Goal: Check status: Check status

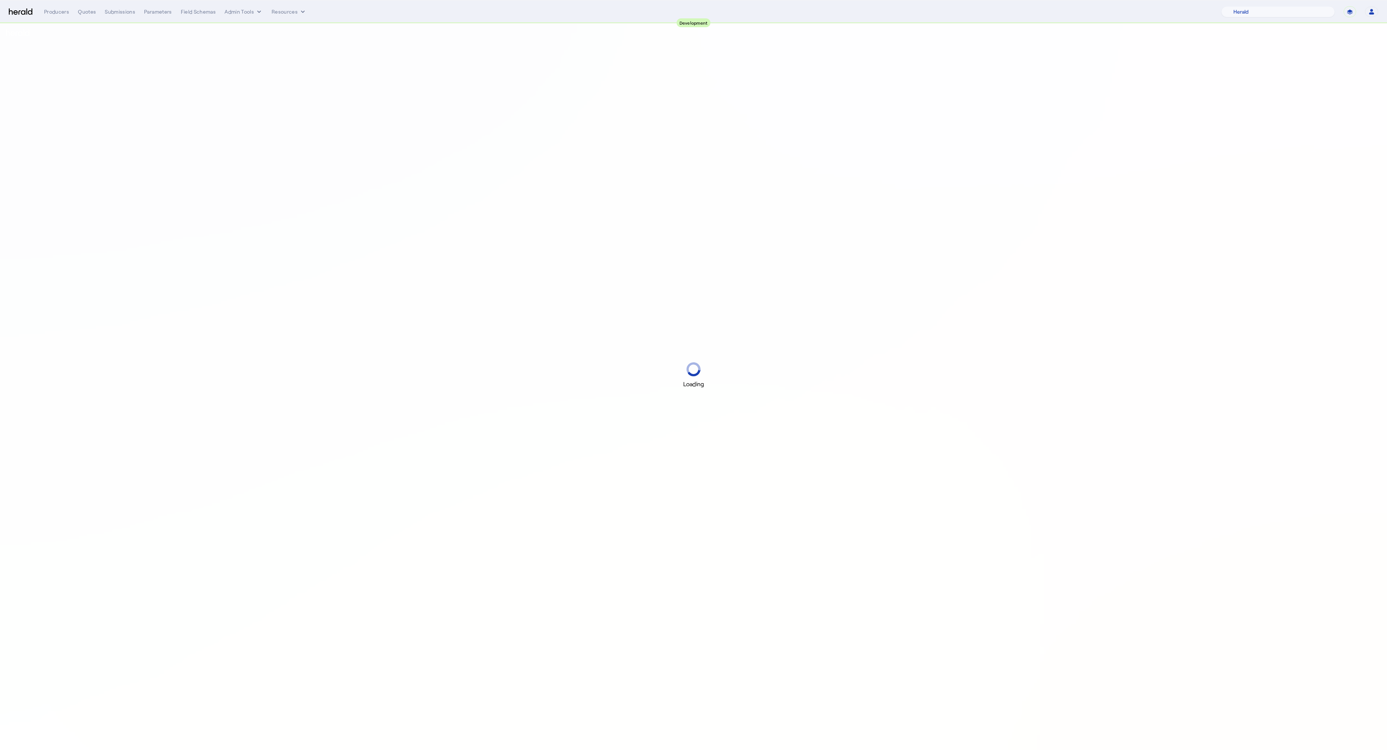
select select "pfm_2v8p_herald_api"
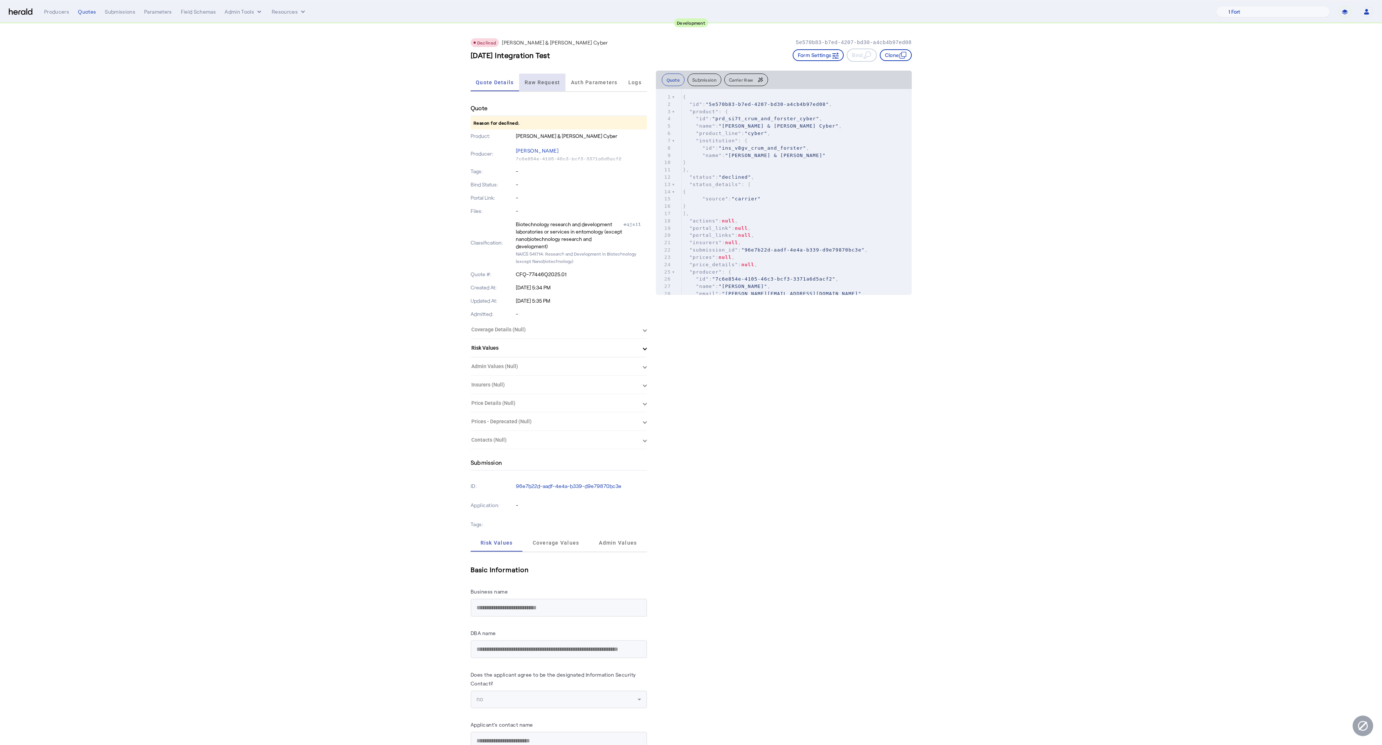
click at [558, 81] on span "Raw Request" at bounding box center [543, 82] width 36 height 5
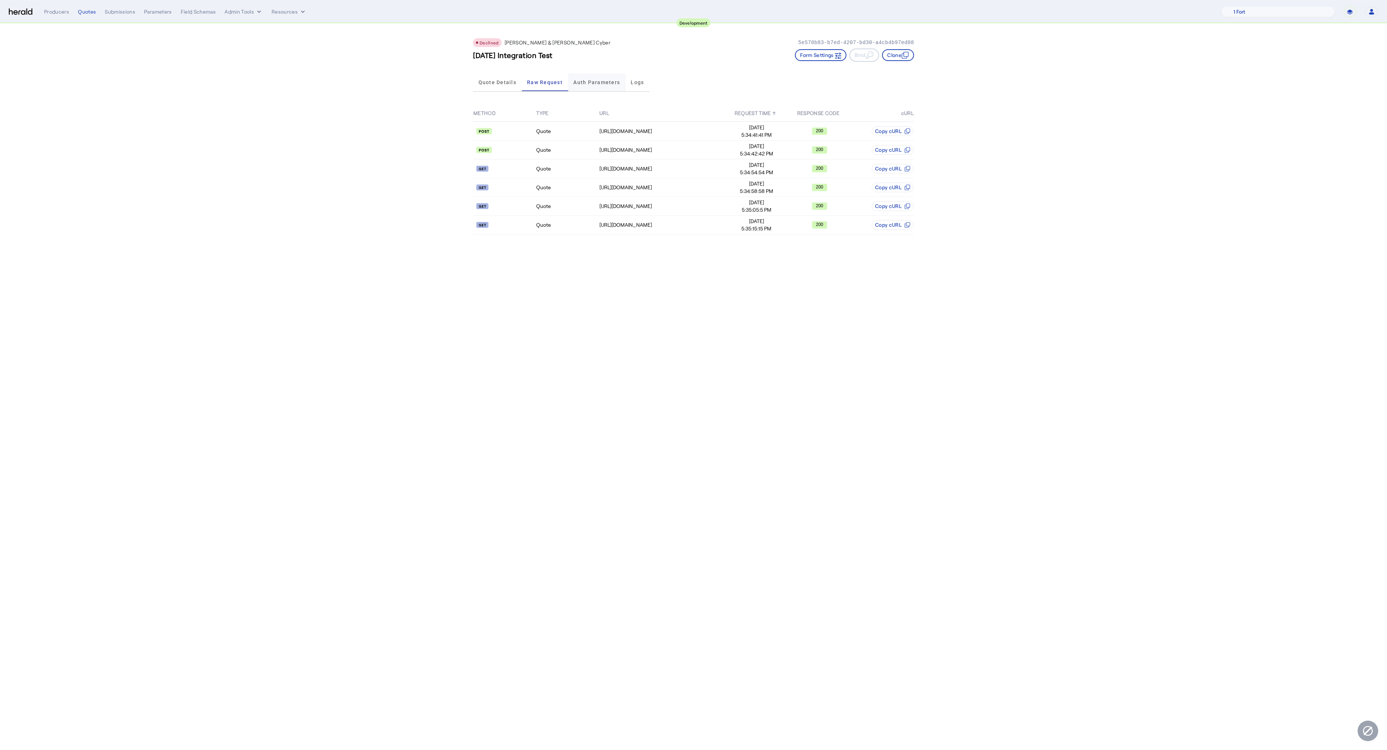
click at [588, 82] on span "Auth Parameters" at bounding box center [596, 82] width 47 height 5
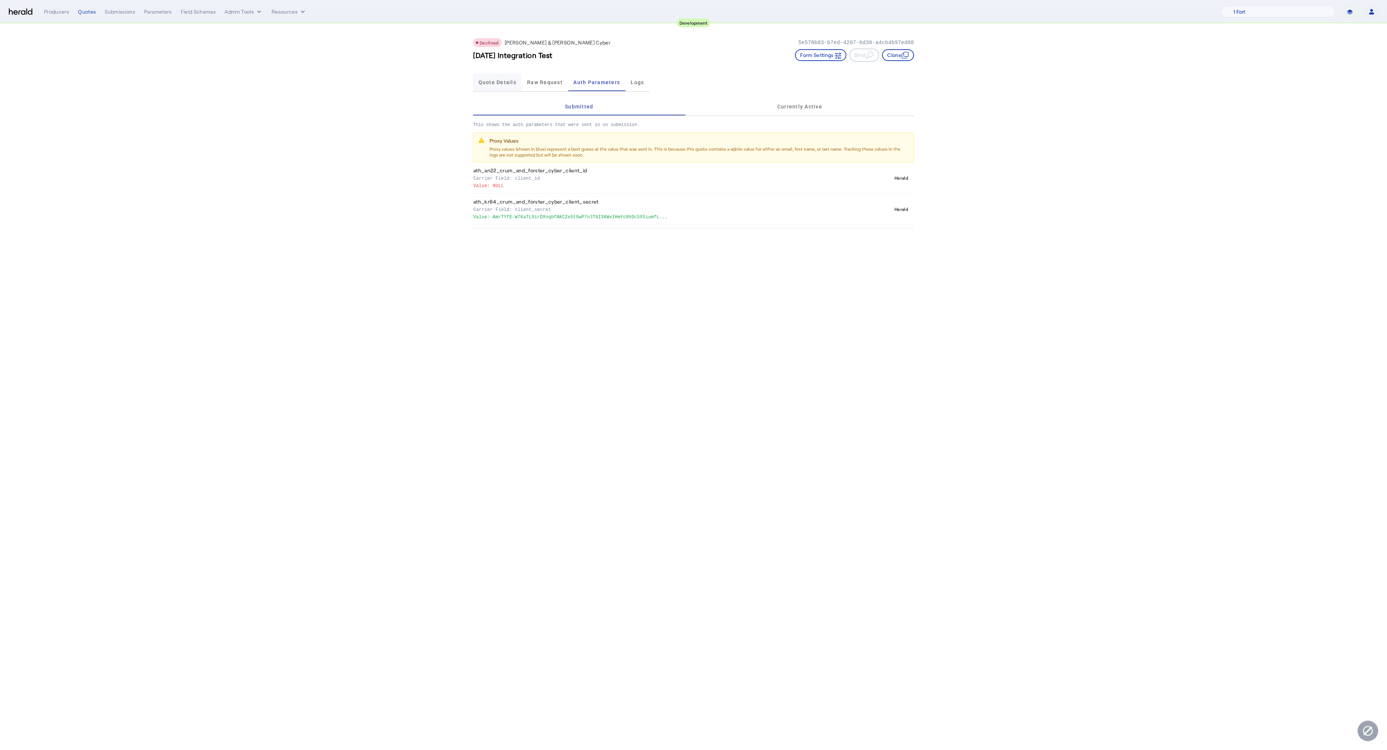
click at [491, 83] on span "Quote Details" at bounding box center [498, 82] width 38 height 5
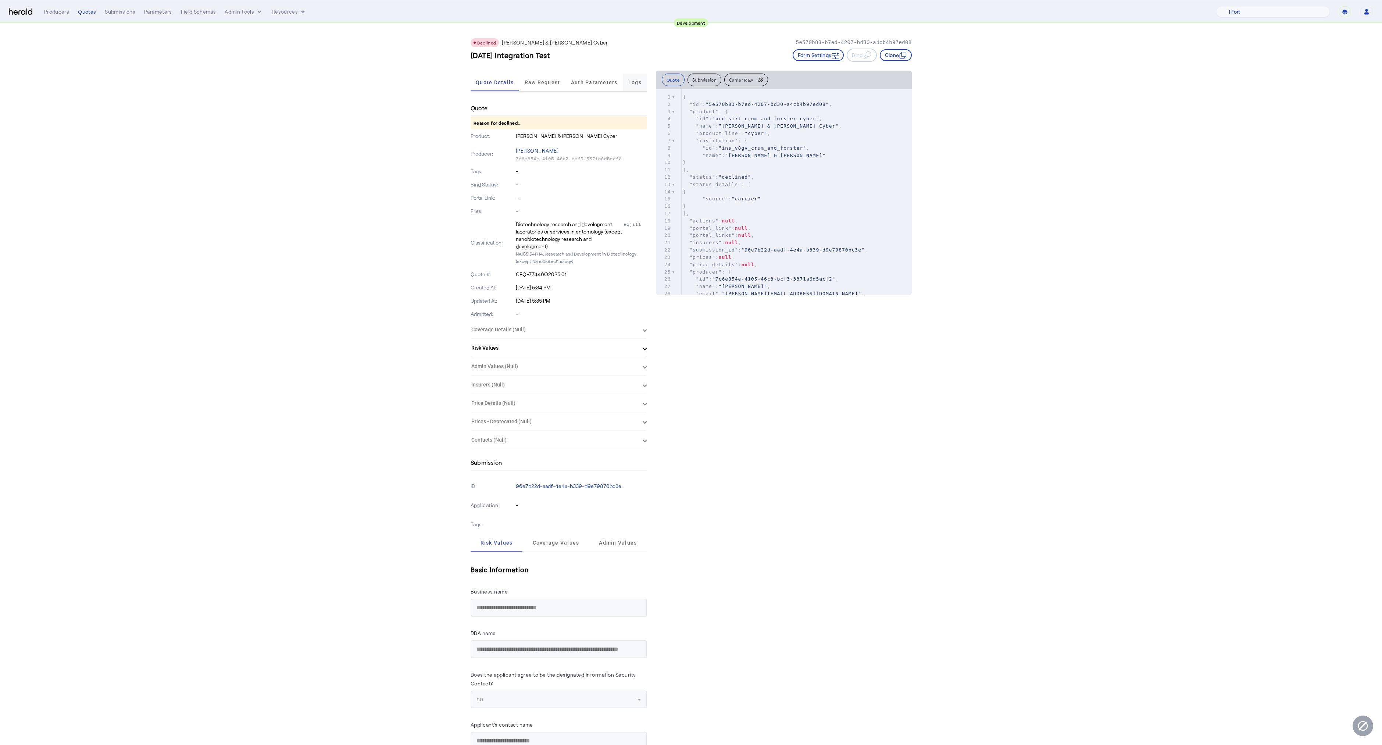
click at [630, 84] on span "Logs" at bounding box center [634, 82] width 13 height 5
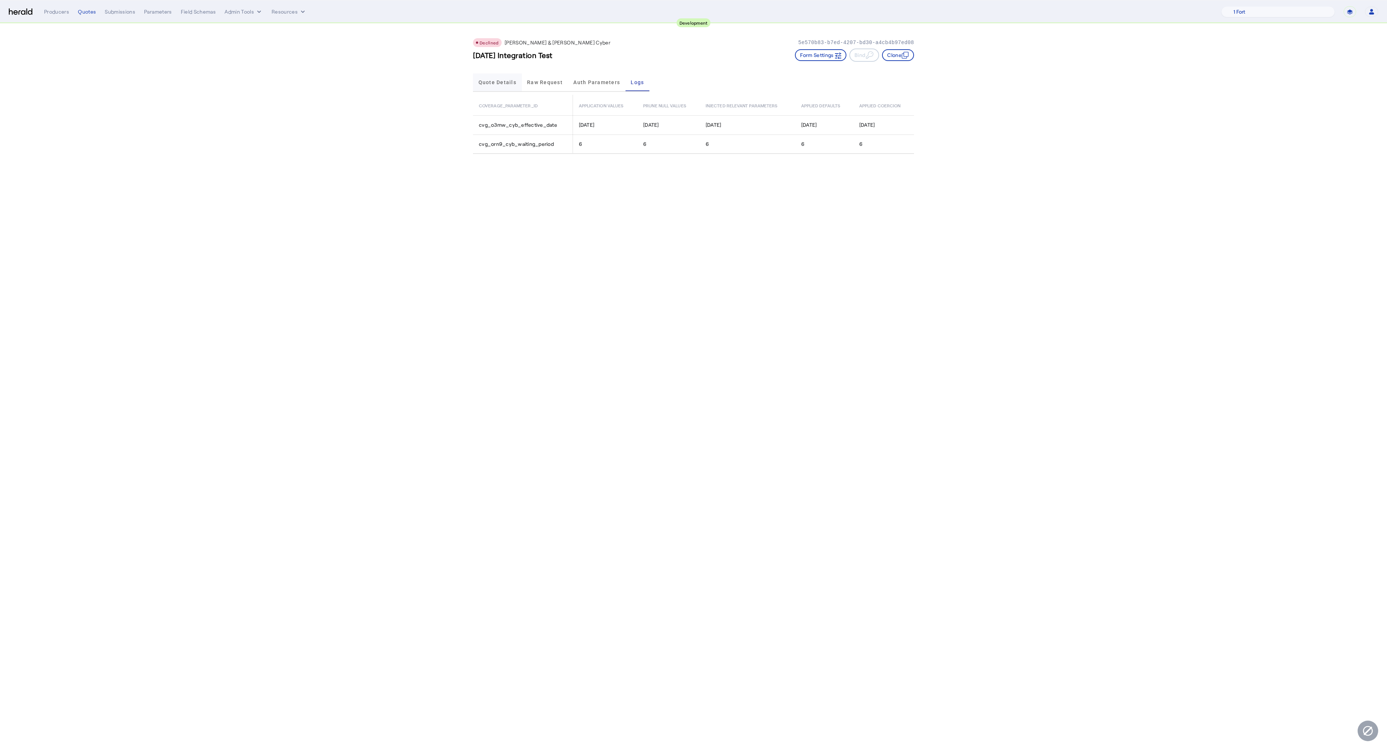
click at [509, 86] on span "Quote Details" at bounding box center [498, 83] width 38 height 18
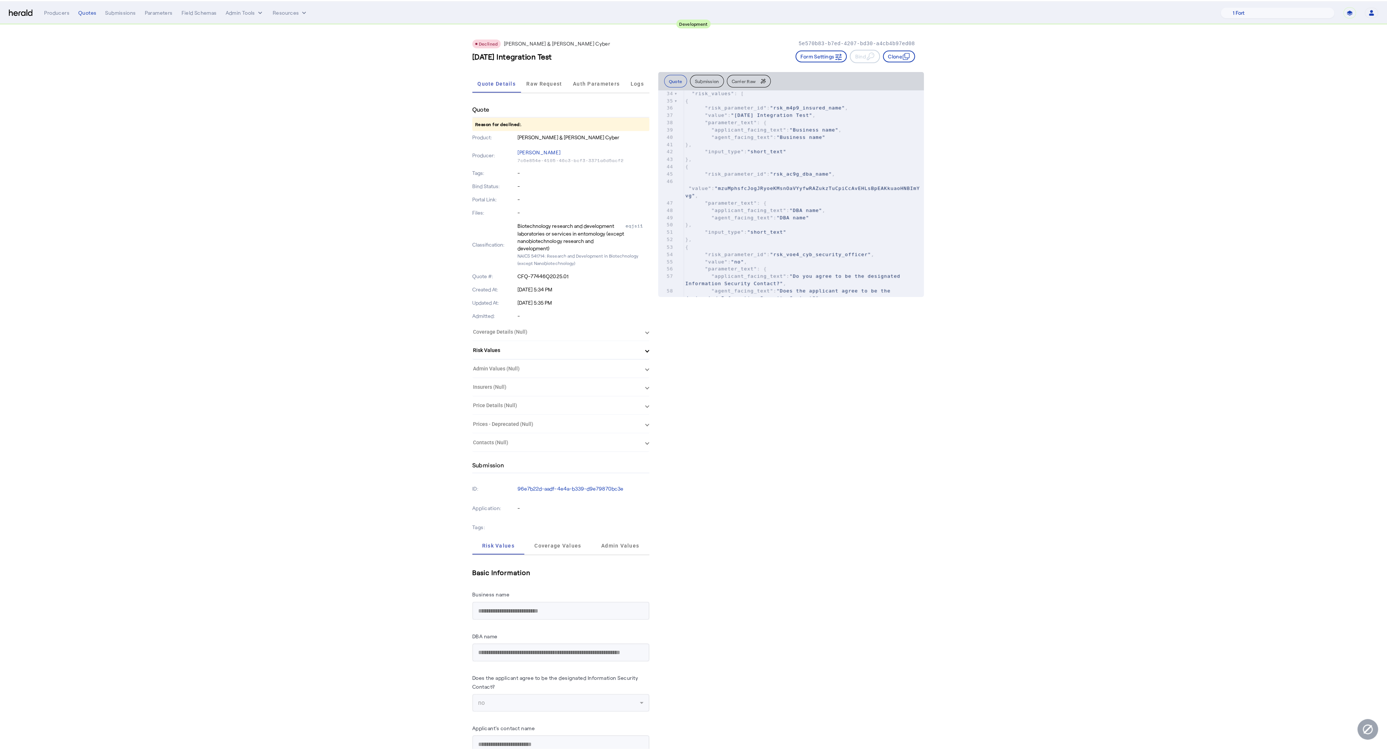
scroll to position [265, 0]
click at [540, 80] on span "Raw Request" at bounding box center [543, 82] width 36 height 5
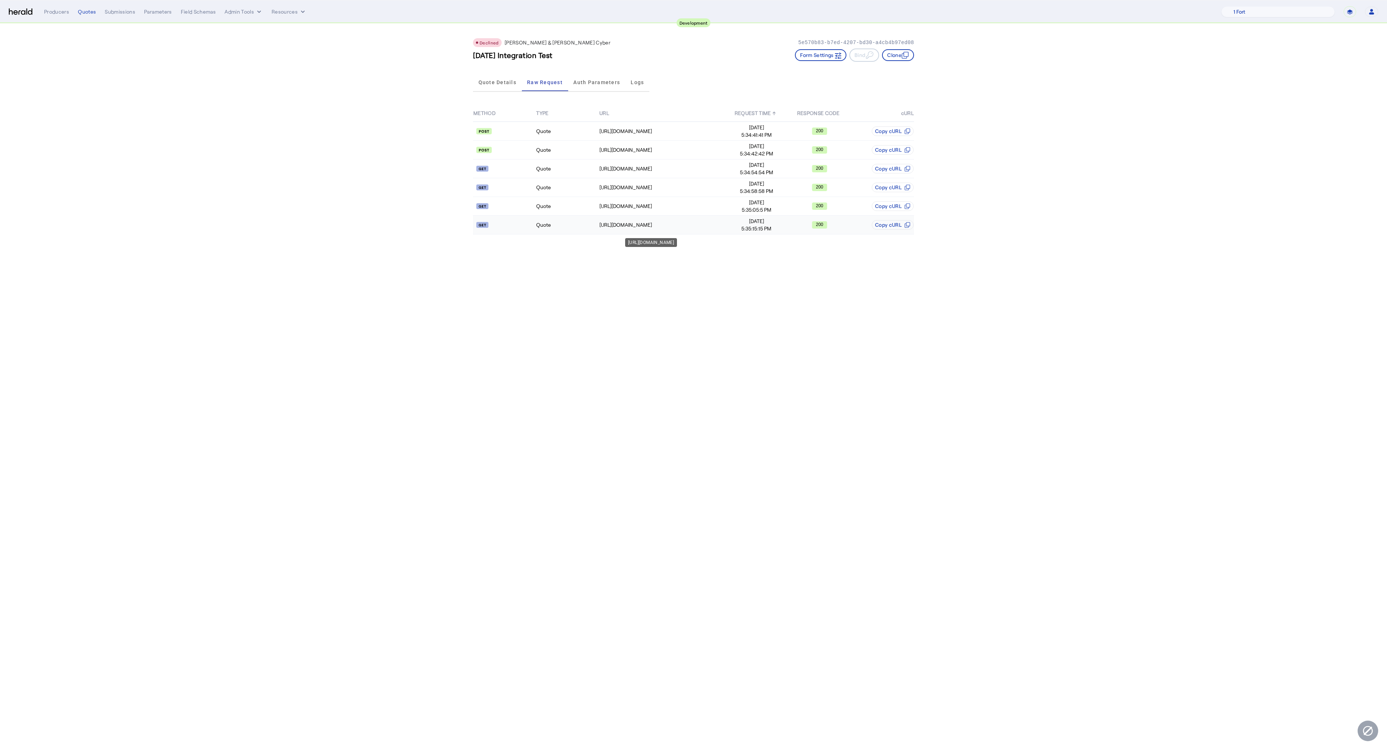
click at [633, 227] on div "[URL][DOMAIN_NAME]" at bounding box center [661, 224] width 125 height 7
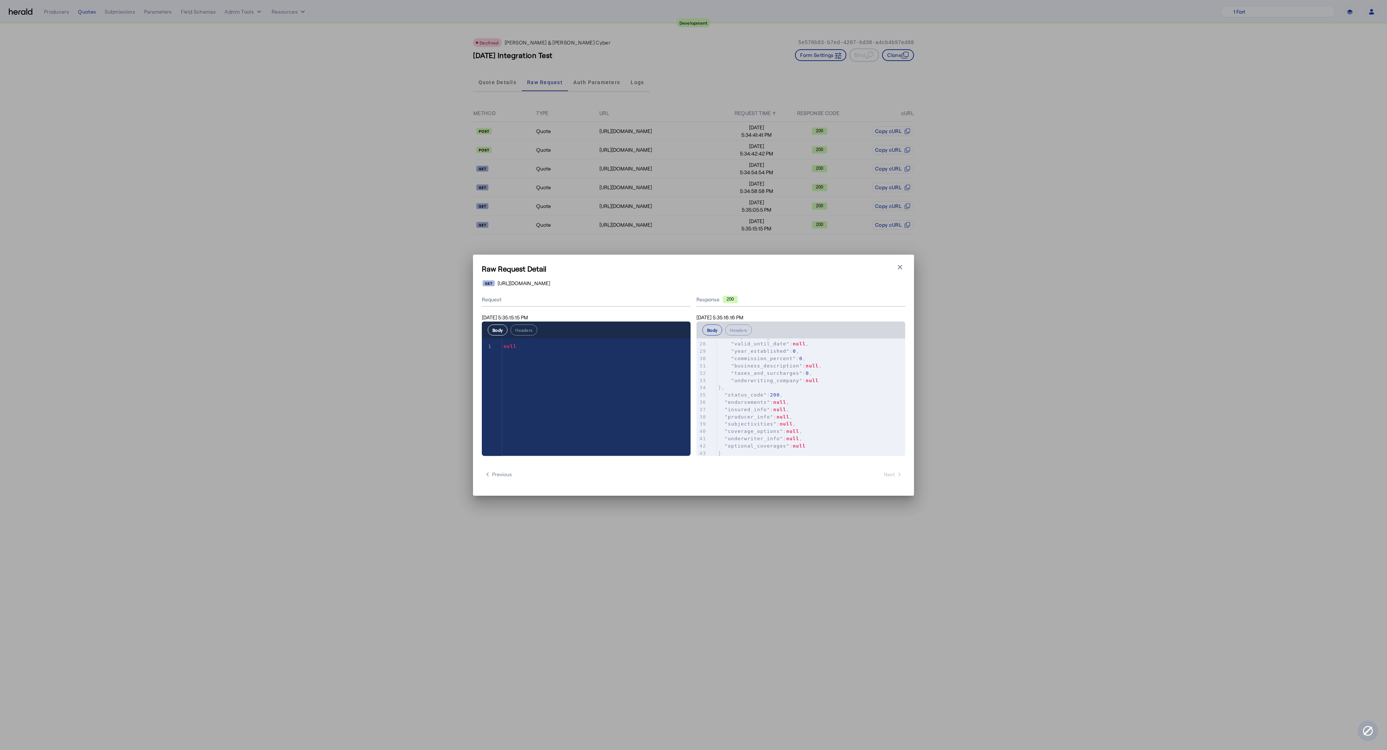
scroll to position [204, 0]
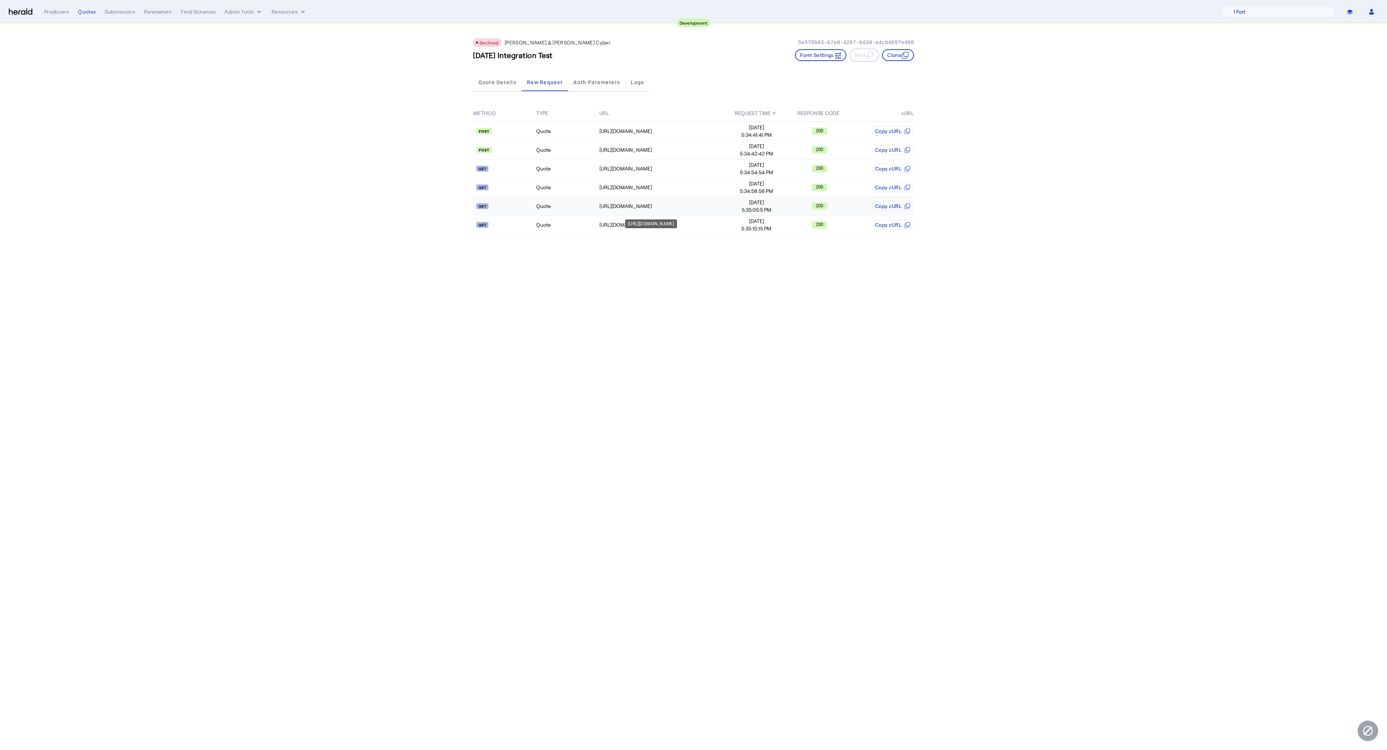
click at [622, 206] on div "[URL][DOMAIN_NAME]" at bounding box center [661, 206] width 125 height 7
click at [605, 76] on span "Auth Parameters" at bounding box center [596, 83] width 47 height 18
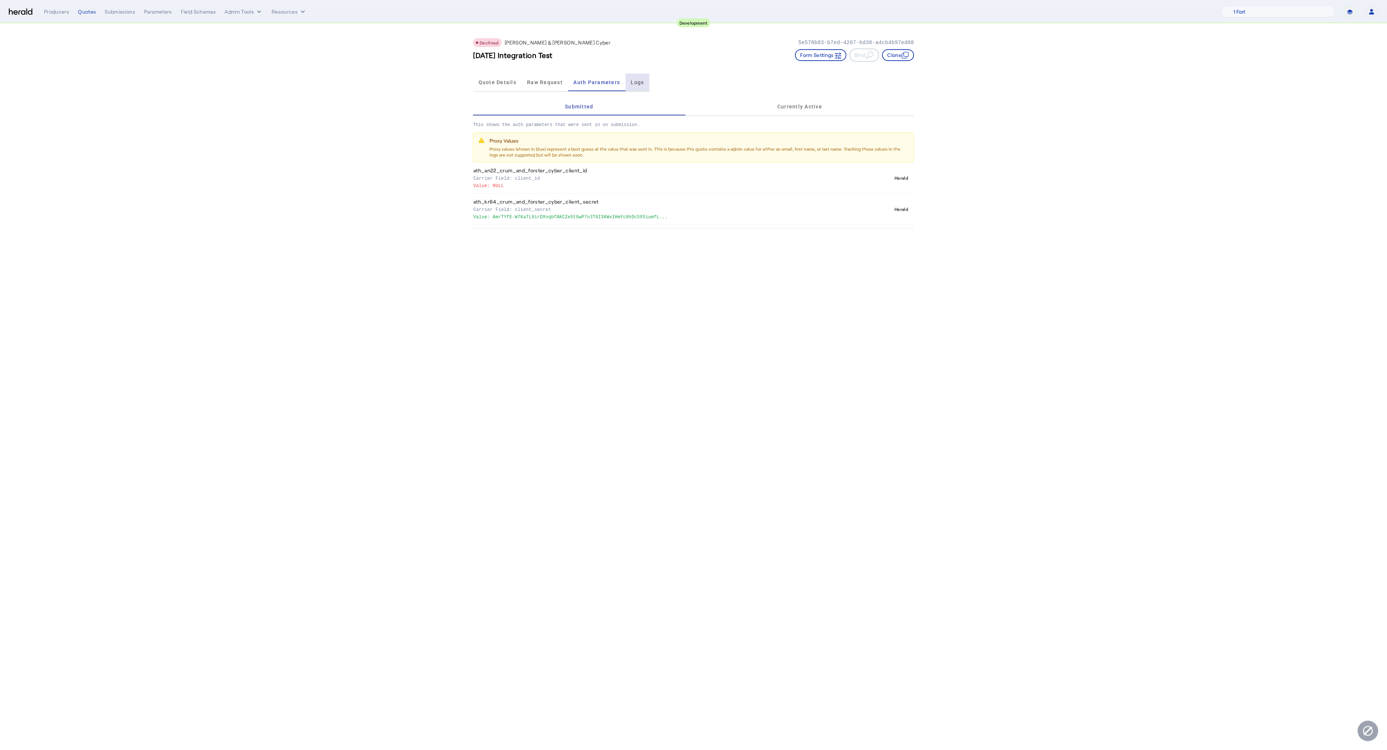
click at [631, 81] on span "Logs" at bounding box center [637, 82] width 13 height 5
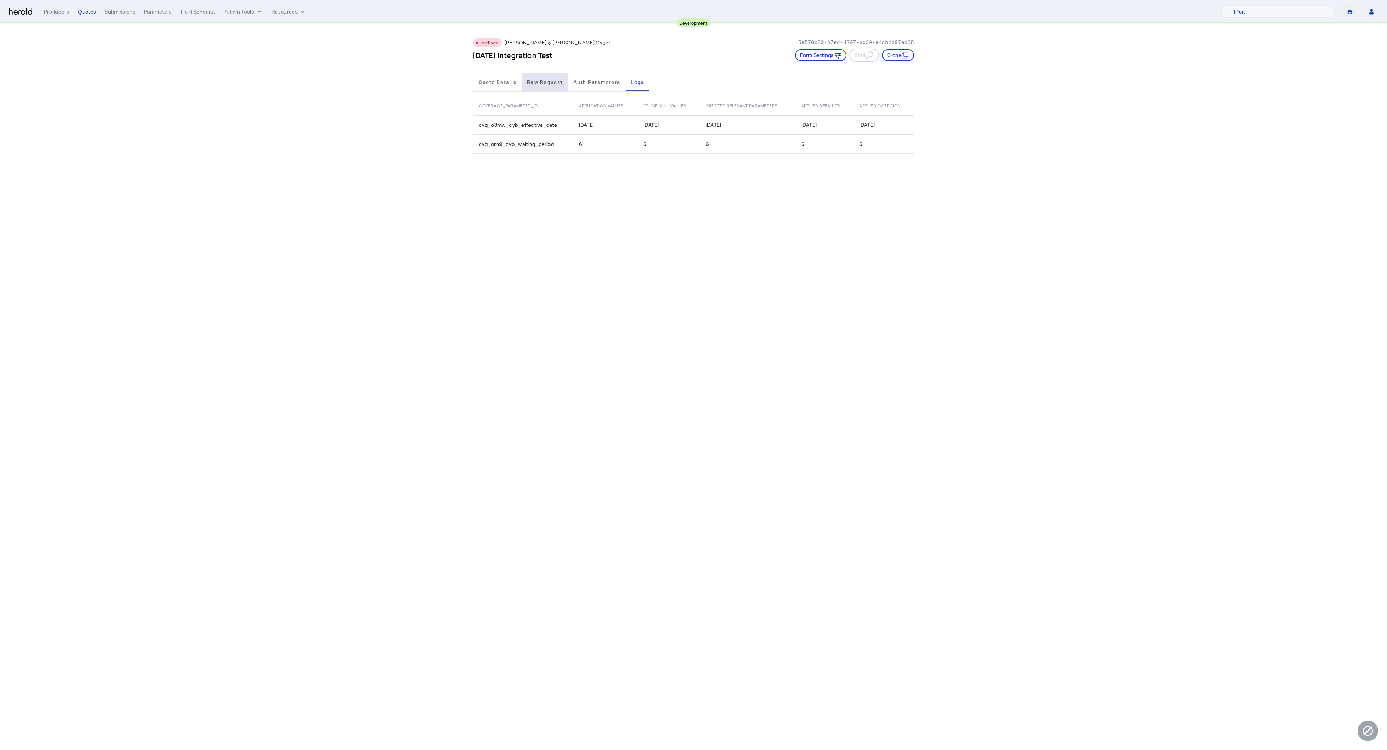
click at [542, 85] on span "Raw Request" at bounding box center [545, 83] width 36 height 18
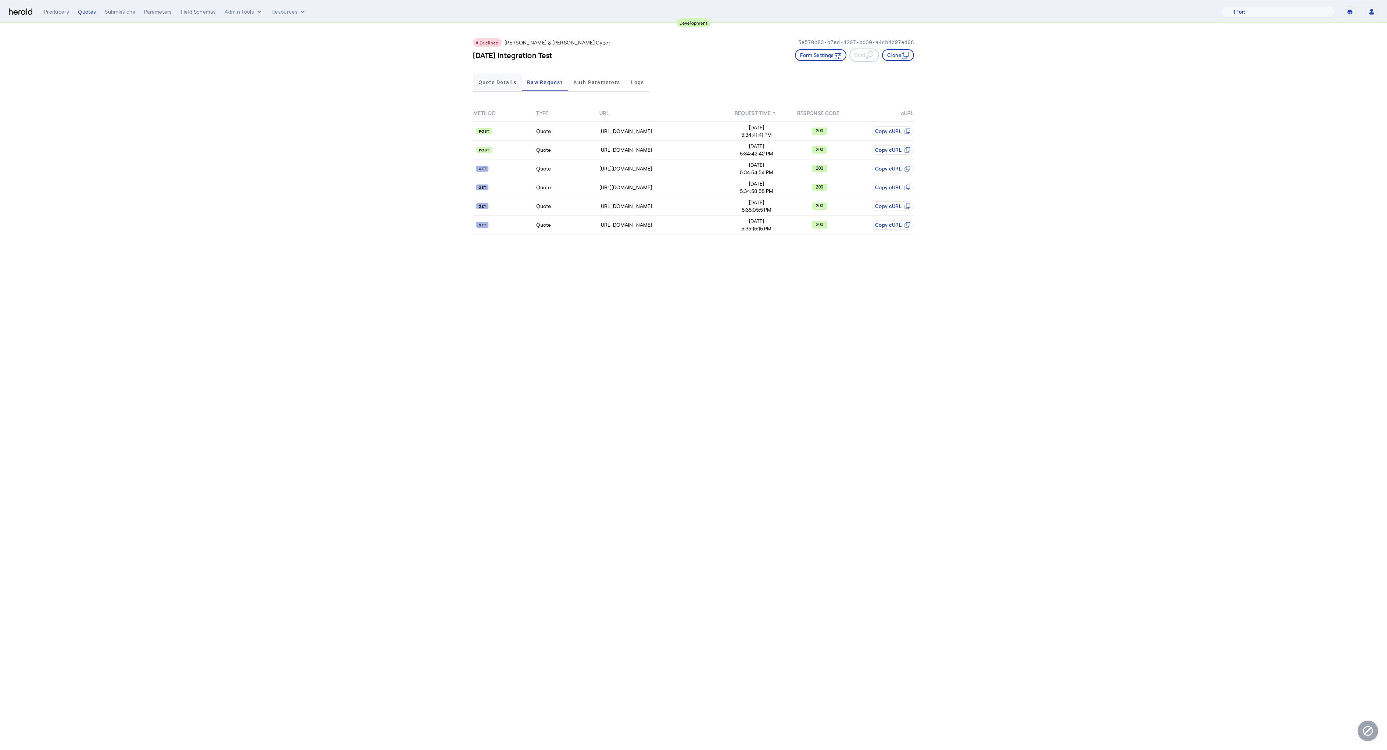
click at [493, 85] on span "Quote Details" at bounding box center [498, 83] width 38 height 18
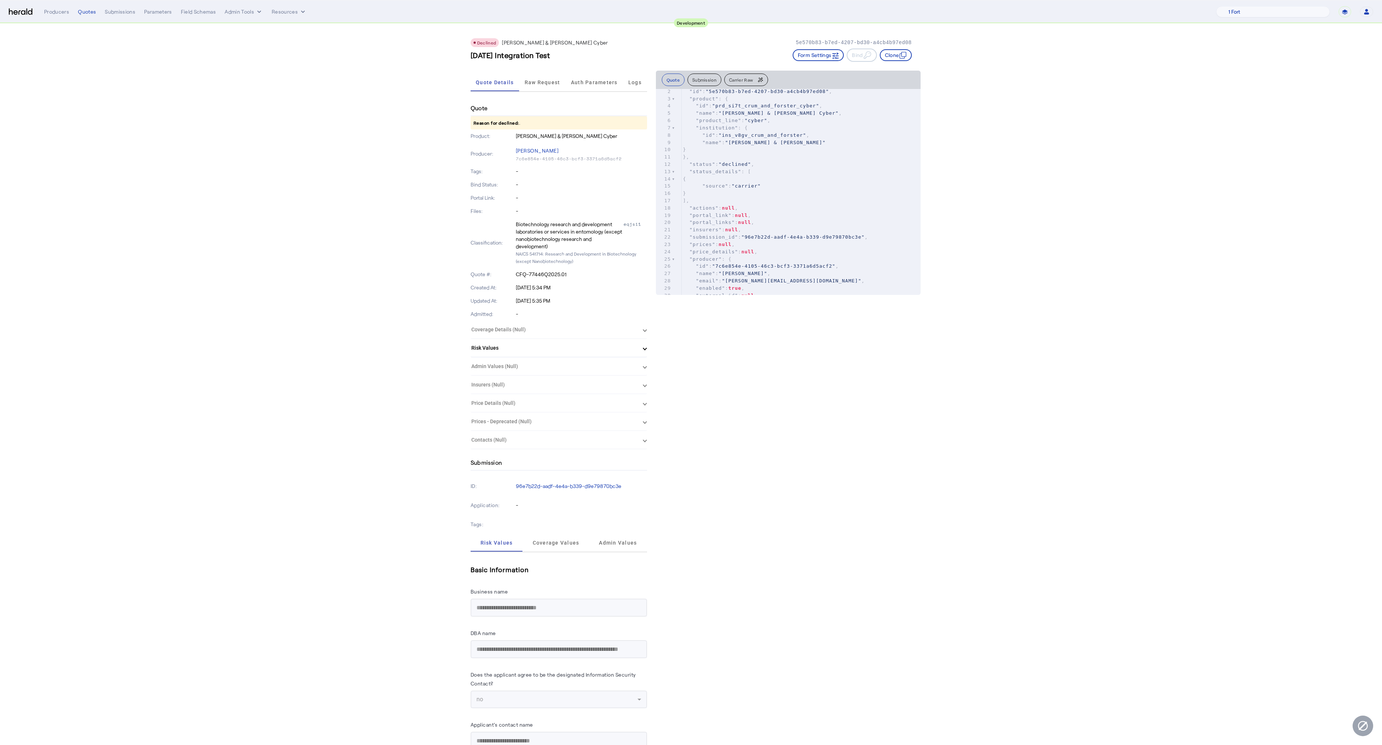
scroll to position [0, 0]
click at [704, 81] on button "Submission" at bounding box center [704, 80] width 34 height 12
click at [539, 540] on span "Coverage Values" at bounding box center [556, 542] width 47 height 5
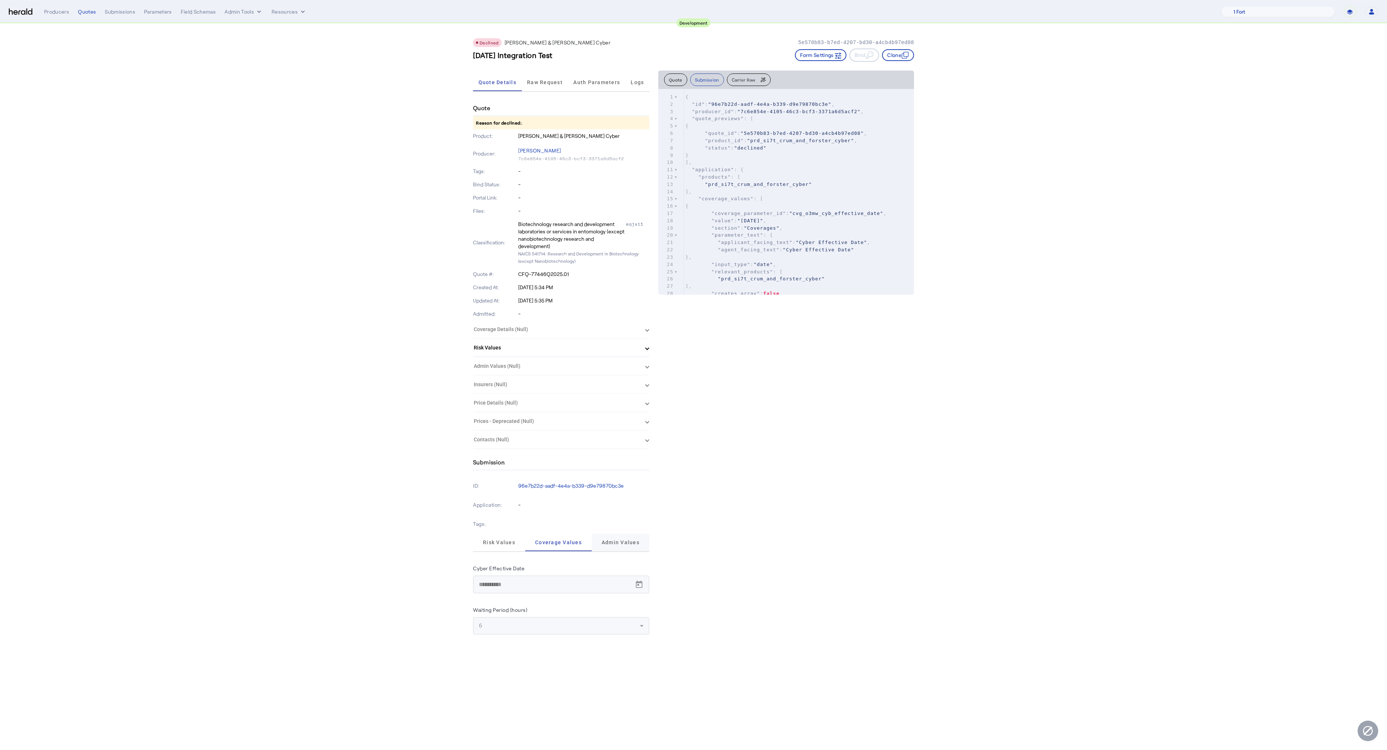
click at [617, 548] on span "Admin Values" at bounding box center [621, 543] width 38 height 18
click at [491, 543] on span "Risk Values" at bounding box center [499, 542] width 32 height 5
